Goal: Check status: Check status

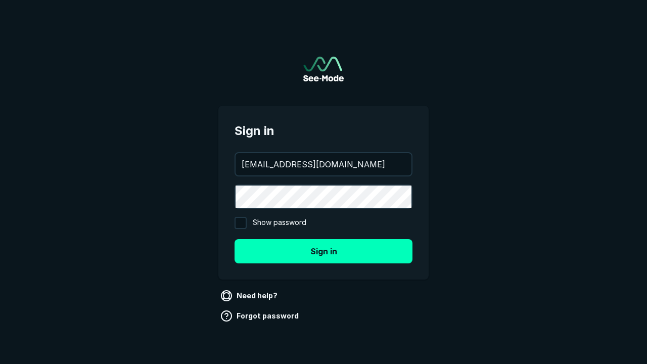
type input "aws+playwright@see-mode.com"
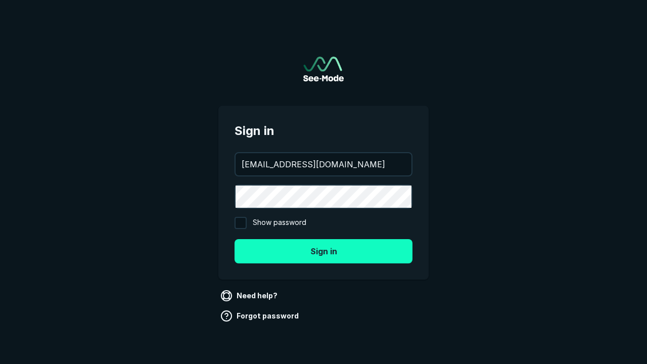
click at [323, 251] on button "Sign in" at bounding box center [323, 251] width 178 height 24
